Goal: Information Seeking & Learning: Learn about a topic

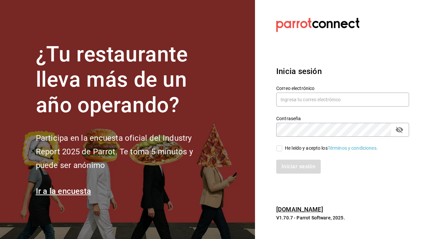
click at [281, 150] on input "He leído y acepto los Términos y condiciones." at bounding box center [280, 149] width 6 height 6
checkbox input "true"
click at [282, 167] on button "Iniciar sesión" at bounding box center [299, 167] width 45 height 14
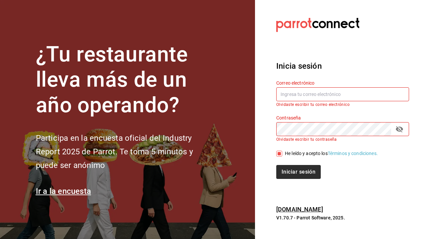
type input "[EMAIL_ADDRESS][DOMAIN_NAME]"
click at [299, 167] on button "Iniciar sesión" at bounding box center [299, 172] width 45 height 14
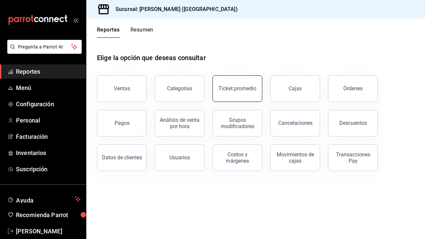
click at [240, 86] on div "Ticket promedio" at bounding box center [238, 88] width 38 height 6
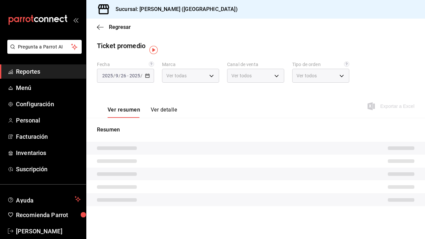
type input "5f60c1fa-4848-4419-84d5-809114a90f2f"
type input "PARROT,UBER_EATS,RAPPI,DIDI_FOOD,ONLINE"
type input "4d4111d7-a6df-440b-ac9c-57f61679a6a5,318b1952-e72e-4a8d-857f-92e0e14d5d95,50c6b…"
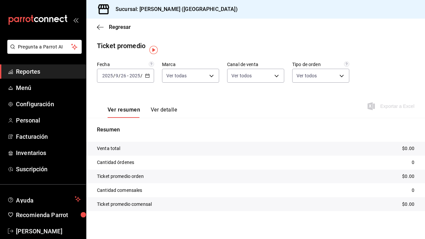
click at [138, 76] on input "2025" at bounding box center [134, 75] width 11 height 5
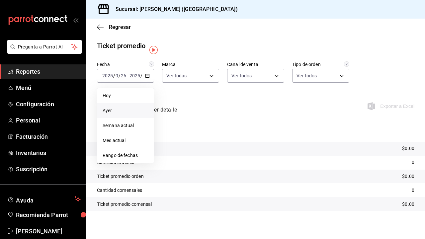
click at [119, 112] on span "Ayer" at bounding box center [126, 110] width 46 height 7
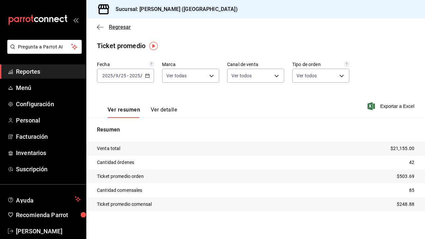
click at [102, 25] on icon "button" at bounding box center [100, 27] width 7 height 6
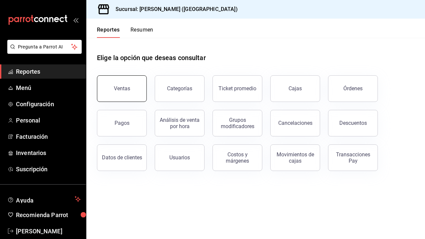
click at [120, 93] on button "Ventas" at bounding box center [122, 88] width 50 height 27
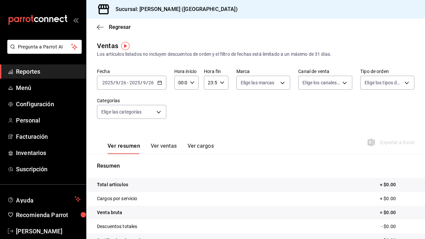
click at [141, 81] on span "/" at bounding box center [142, 82] width 2 height 5
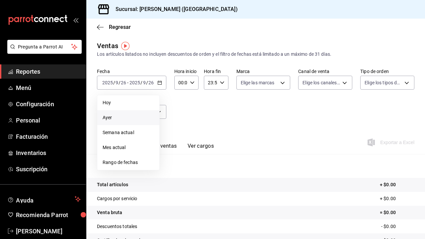
click at [128, 116] on span "Ayer" at bounding box center [129, 117] width 52 height 7
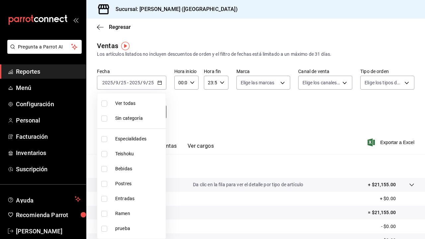
click at [158, 118] on body "Pregunta a Parrot AI Reportes Menú Configuración Personal Facturación Inventari…" at bounding box center [212, 119] width 425 height 239
click at [155, 139] on span "Especialidades" at bounding box center [139, 139] width 48 height 7
type input "1208202c-c05a-4274-8ebb-6d861d15a893"
checkbox input "true"
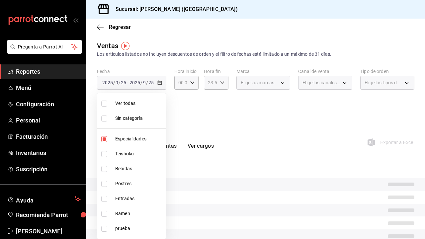
click at [203, 115] on div at bounding box center [212, 119] width 425 height 239
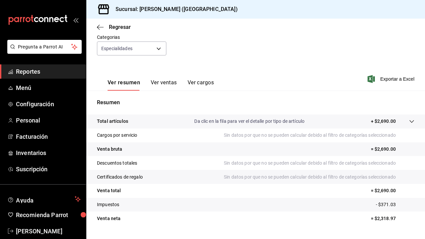
click at [170, 84] on button "Ver ventas" at bounding box center [164, 84] width 26 height 11
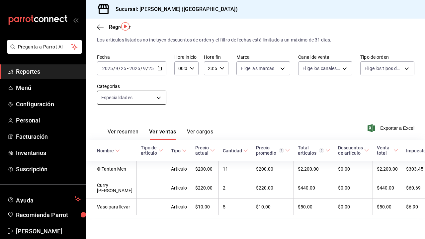
click at [161, 91] on body "Pregunta a Parrot AI Reportes Menú Configuración Personal Facturación Inventari…" at bounding box center [212, 119] width 425 height 239
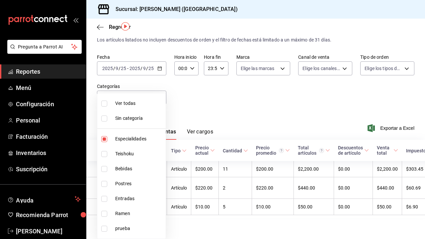
click at [137, 143] on li "Especialidades" at bounding box center [131, 139] width 68 height 15
checkbox input "false"
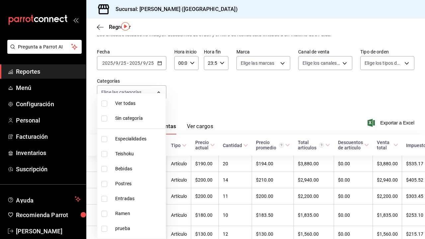
click at [137, 153] on span "Teishoku" at bounding box center [139, 154] width 48 height 7
type input "706114d7-6e8c-46ca-88d5-a7878a8ba1dd"
checkbox input "true"
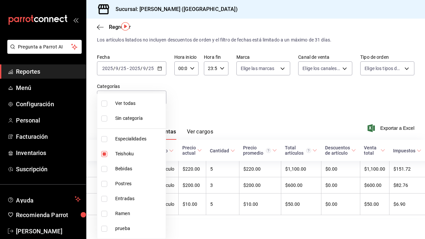
click at [185, 105] on div at bounding box center [212, 119] width 425 height 239
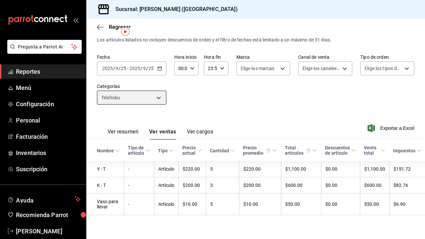
scroll to position [14, 0]
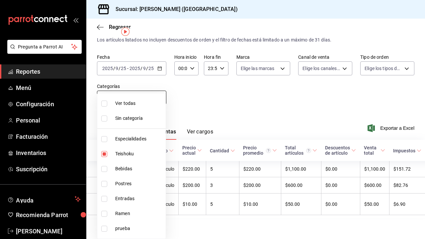
click at [155, 98] on body "Pregunta a Parrot AI Reportes Menú Configuración Personal Facturación Inventari…" at bounding box center [212, 119] width 425 height 239
click at [132, 153] on span "Teishoku" at bounding box center [139, 154] width 48 height 7
checkbox input "false"
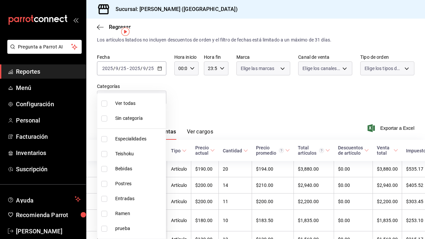
click at [132, 171] on span "Bebidas" at bounding box center [139, 169] width 48 height 7
type input "a96102dc-6fdb-4e1e-bc25-0303fa0760da"
checkbox input "true"
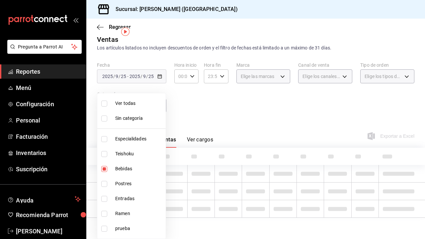
click at [206, 94] on div at bounding box center [212, 119] width 425 height 239
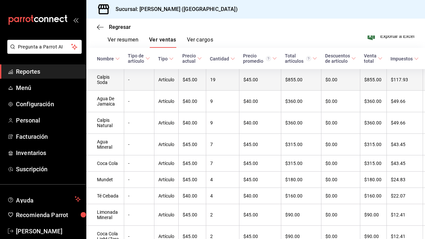
scroll to position [107, 0]
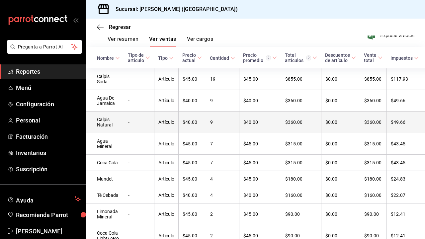
click at [206, 114] on td "9" at bounding box center [222, 123] width 33 height 22
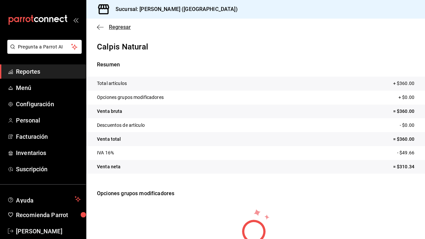
click at [100, 28] on icon "button" at bounding box center [100, 27] width 7 height 6
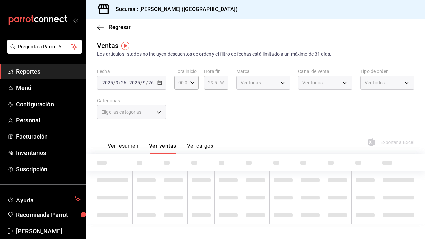
type input "a96102dc-6fdb-4e1e-bc25-0303fa0760da"
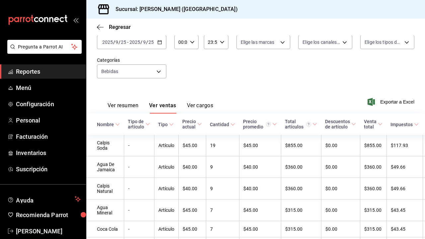
scroll to position [39, 0]
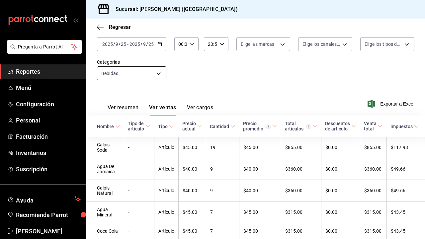
click at [113, 75] on body "Pregunta a Parrot AI Reportes Menú Configuración Personal Facturación Inventari…" at bounding box center [212, 119] width 425 height 239
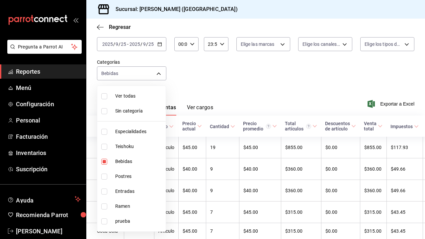
click at [115, 163] on span "Bebidas" at bounding box center [139, 161] width 48 height 7
checkbox input "false"
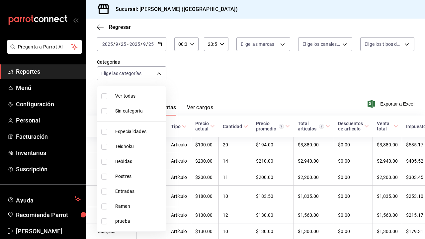
click at [121, 180] on li "Postres" at bounding box center [131, 176] width 68 height 15
type input "e9e28c11-e2cf-4064-98a9-bb0984afbfae"
checkbox input "true"
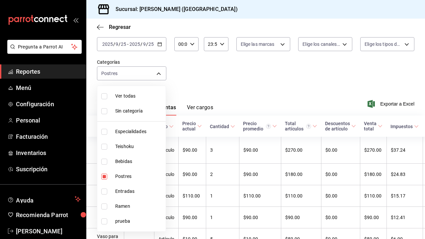
click at [200, 77] on div at bounding box center [212, 119] width 425 height 239
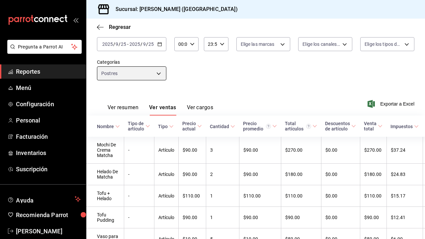
scroll to position [54, 0]
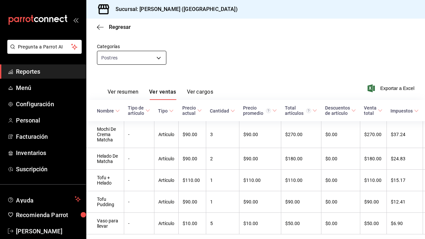
click at [158, 59] on body "Pregunta a Parrot AI Reportes Menú Configuración Personal Facturación Inventari…" at bounding box center [212, 119] width 425 height 239
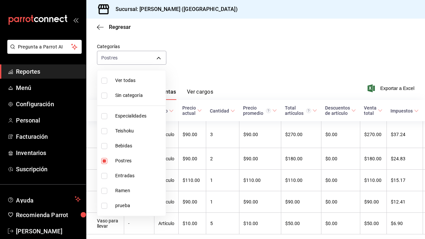
click at [126, 159] on span "Postres" at bounding box center [139, 161] width 48 height 7
checkbox input "false"
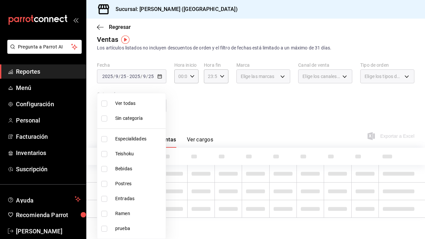
scroll to position [6, 0]
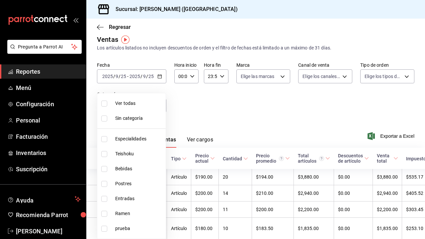
click at [125, 197] on span "Entradas" at bounding box center [139, 198] width 48 height 7
type input "6700a422-c1ee-4555-a66f-4cf6bce255b4"
checkbox input "true"
click at [207, 111] on div at bounding box center [212, 119] width 425 height 239
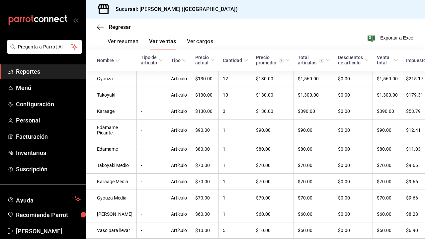
scroll to position [105, 0]
click at [100, 28] on icon "button" at bounding box center [100, 27] width 7 height 6
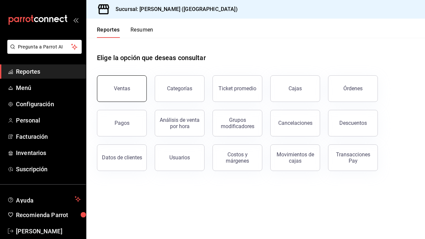
click at [124, 93] on button "Ventas" at bounding box center [122, 88] width 50 height 27
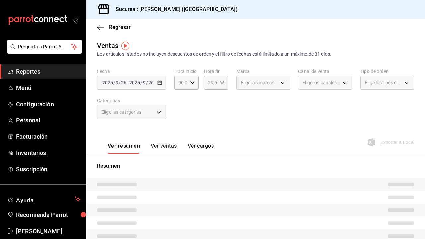
scroll to position [1, 0]
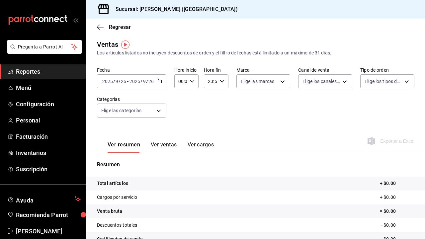
click at [143, 81] on input "9" at bounding box center [144, 81] width 3 height 5
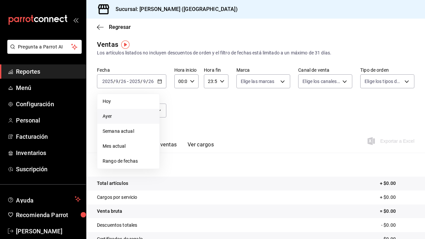
click at [132, 116] on span "Ayer" at bounding box center [129, 116] width 52 height 7
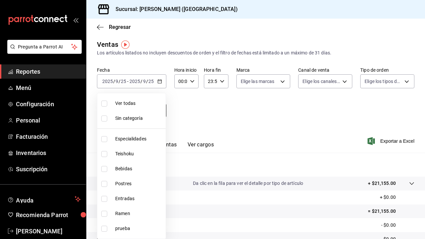
click at [141, 114] on body "Pregunta a Parrot AI Reportes Menú Configuración Personal Facturación Inventari…" at bounding box center [212, 119] width 425 height 239
click at [142, 209] on li "Ramen" at bounding box center [131, 213] width 68 height 15
type input "6cc5b05b-0f3a-41c0-8fd4-c21ef2486b47"
checkbox input "true"
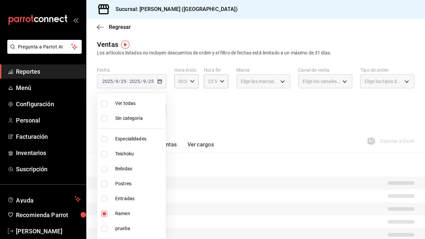
click at [205, 114] on div at bounding box center [212, 119] width 425 height 239
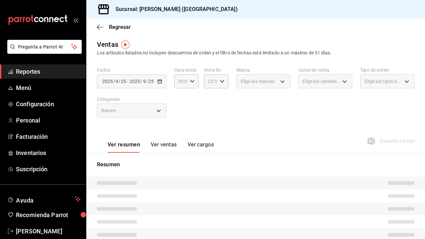
click at [164, 147] on button "Ver ventas" at bounding box center [164, 147] width 26 height 11
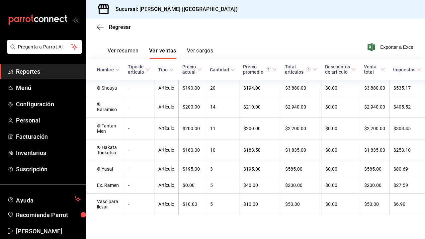
scroll to position [95, 0]
